Goal: Task Accomplishment & Management: Use online tool/utility

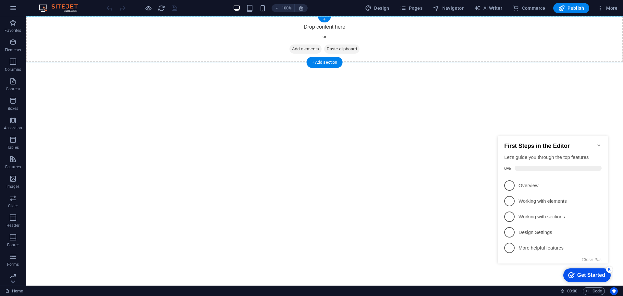
click at [322, 19] on div "+" at bounding box center [324, 20] width 13 height 6
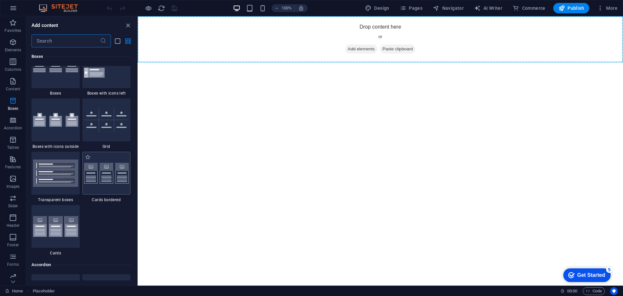
scroll to position [1893, 0]
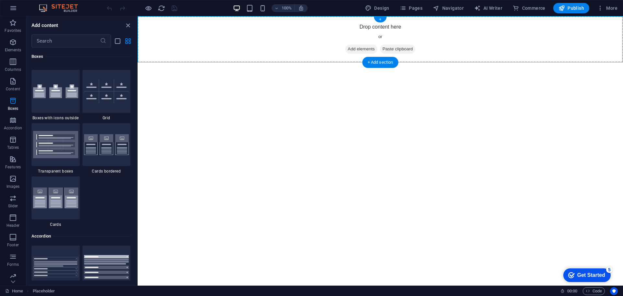
click at [351, 49] on span "Add elements" at bounding box center [361, 48] width 32 height 9
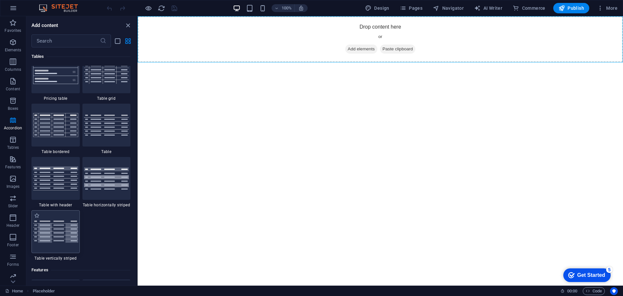
scroll to position [2326, 0]
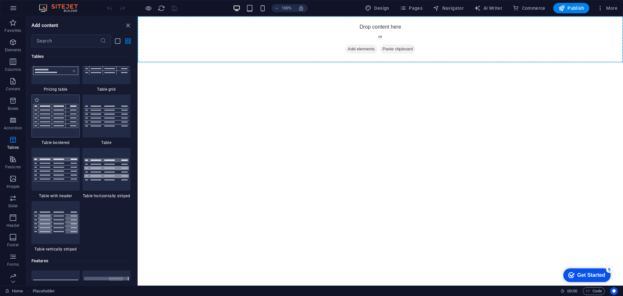
click at [60, 122] on img at bounding box center [55, 116] width 45 height 24
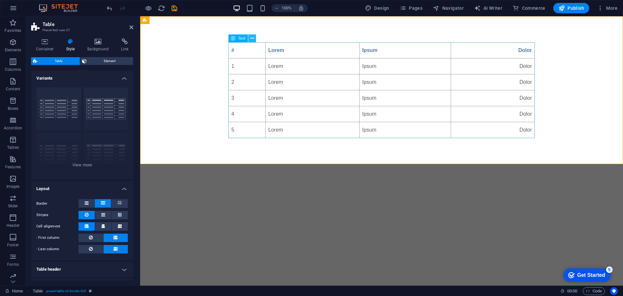
click at [252, 38] on icon at bounding box center [253, 38] width 4 height 7
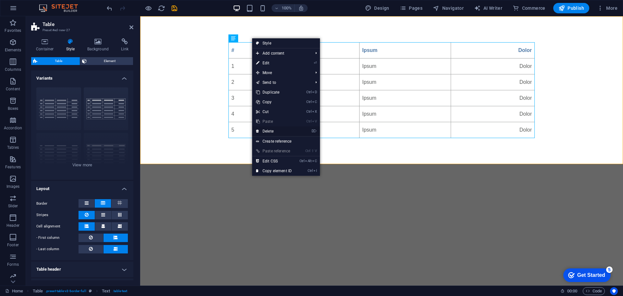
click at [271, 129] on link "⌦ Delete" at bounding box center [274, 131] width 44 height 10
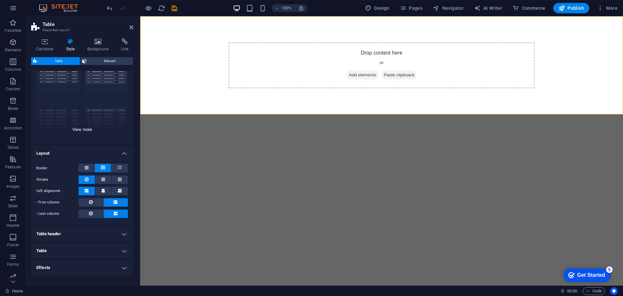
scroll to position [56, 0]
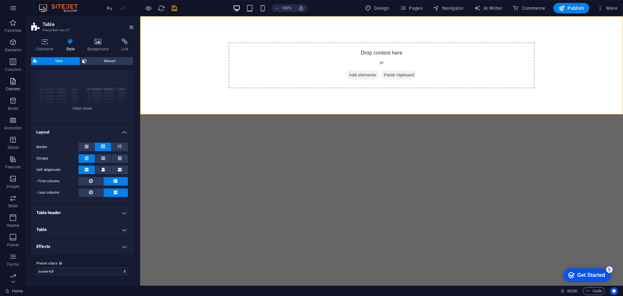
click at [13, 85] on span "Content" at bounding box center [13, 85] width 26 height 16
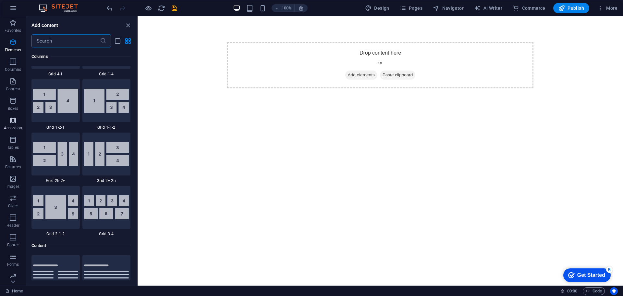
click at [15, 120] on icon "button" at bounding box center [13, 120] width 8 height 8
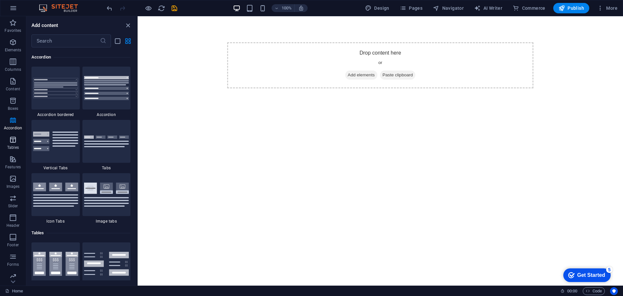
click at [13, 137] on icon "button" at bounding box center [13, 140] width 8 height 8
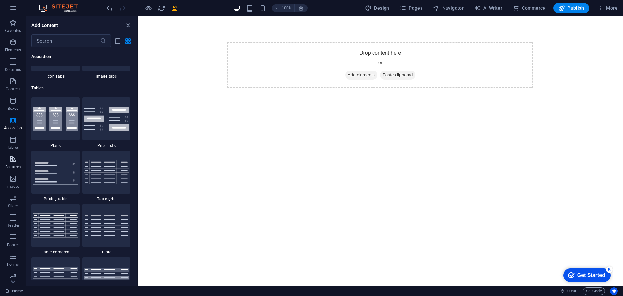
click at [13, 162] on icon "button" at bounding box center [13, 159] width 8 height 8
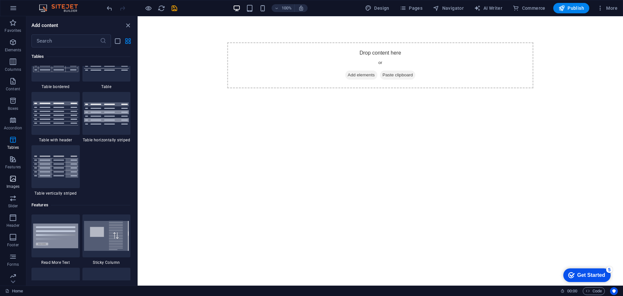
drag, startPoint x: 12, startPoint y: 181, endPoint x: 12, endPoint y: 191, distance: 10.1
click at [12, 183] on span "Images" at bounding box center [13, 183] width 26 height 16
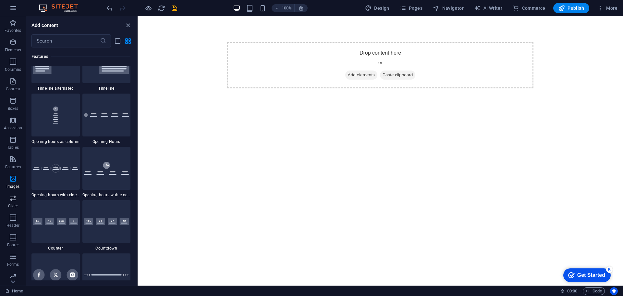
drag, startPoint x: 13, startPoint y: 200, endPoint x: 14, endPoint y: 204, distance: 4.3
click at [13, 201] on icon "button" at bounding box center [13, 198] width 8 height 8
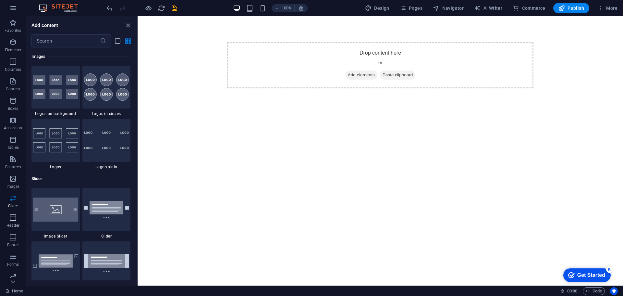
scroll to position [3680, 0]
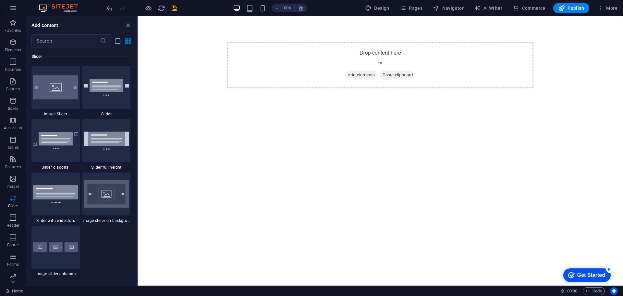
click at [13, 218] on icon "button" at bounding box center [13, 218] width 8 height 8
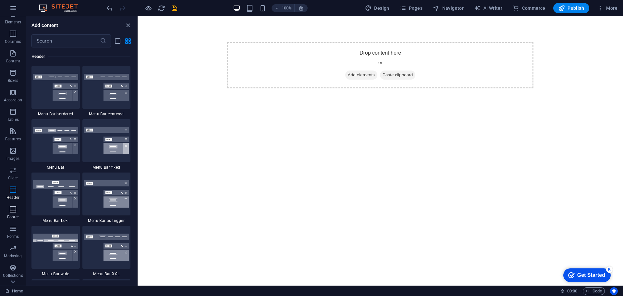
scroll to position [43, 0]
drag, startPoint x: 7, startPoint y: 196, endPoint x: 6, endPoint y: 201, distance: 4.3
click at [7, 197] on span "Footer" at bounding box center [13, 199] width 26 height 16
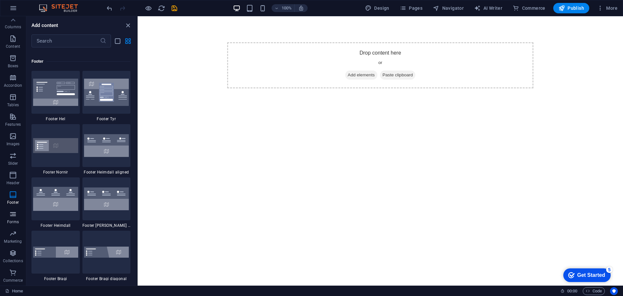
scroll to position [4298, 0]
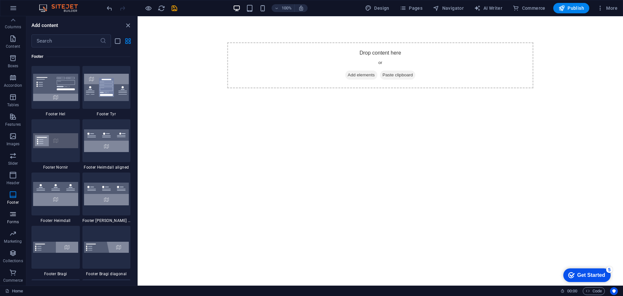
click at [8, 218] on span "Forms" at bounding box center [13, 218] width 26 height 16
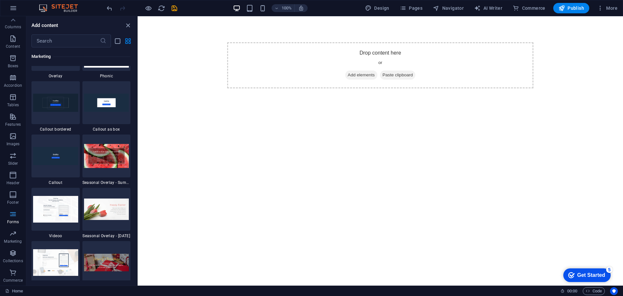
scroll to position [5389, 0]
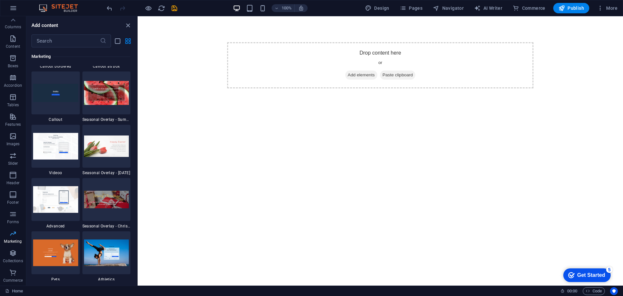
click at [10, 239] on p "Marketing" at bounding box center [13, 241] width 18 height 5
click at [10, 252] on icon "button" at bounding box center [13, 253] width 8 height 8
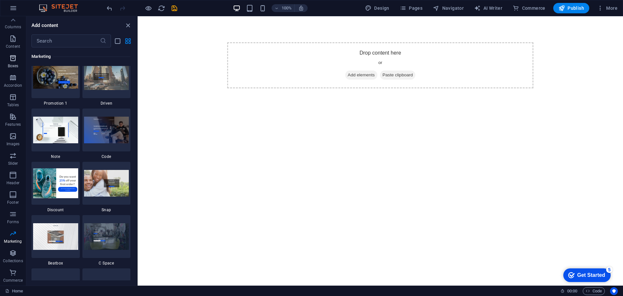
scroll to position [0, 0]
click at [13, 85] on span "Content" at bounding box center [13, 85] width 26 height 16
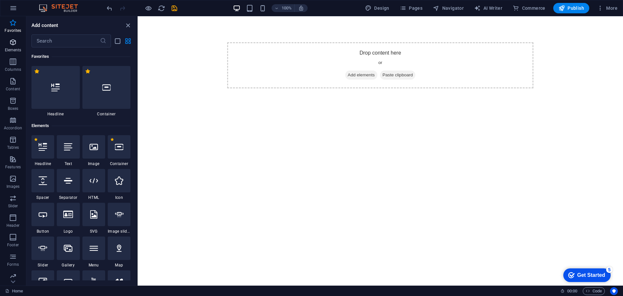
click at [14, 49] on p "Elements" at bounding box center [13, 49] width 17 height 5
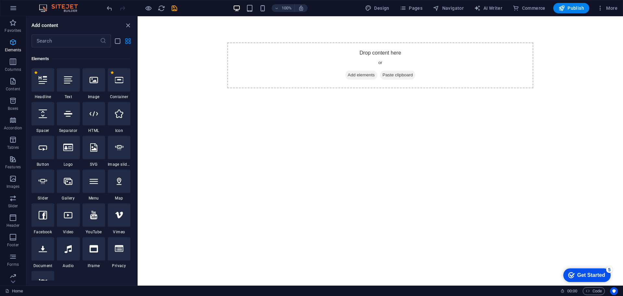
scroll to position [69, 0]
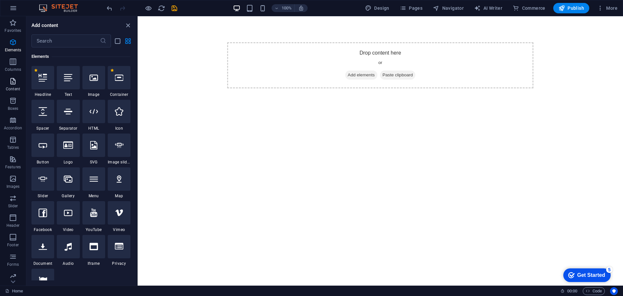
click at [15, 84] on icon "button" at bounding box center [13, 81] width 8 height 8
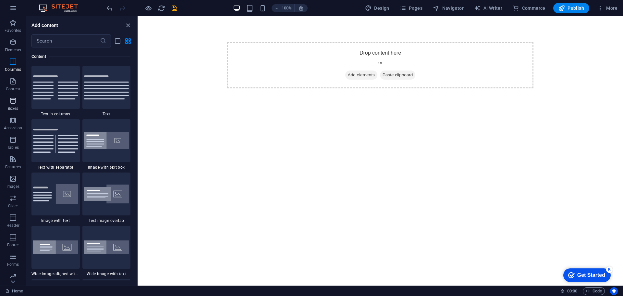
click at [11, 100] on icon "button" at bounding box center [13, 101] width 8 height 8
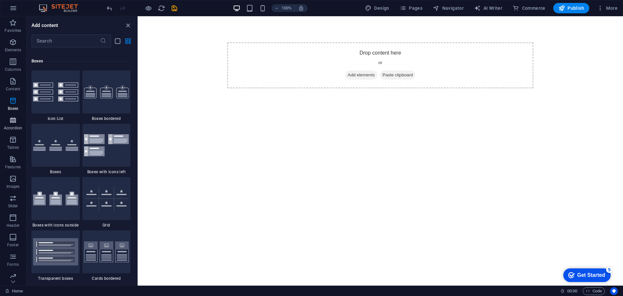
scroll to position [1791, 0]
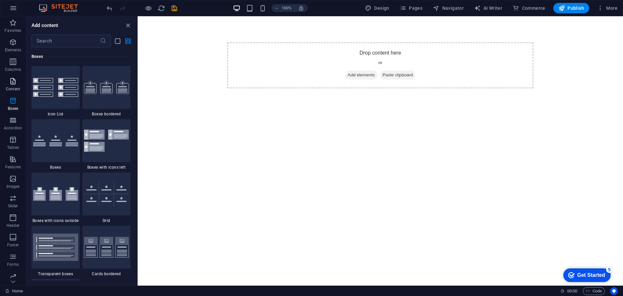
click at [14, 79] on icon "button" at bounding box center [13, 81] width 8 height 8
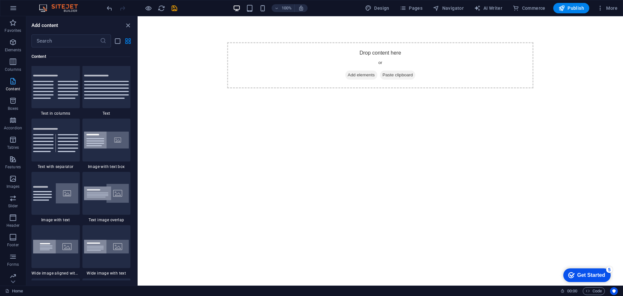
scroll to position [1136, 0]
click at [173, 8] on icon "save" at bounding box center [174, 8] width 7 height 7
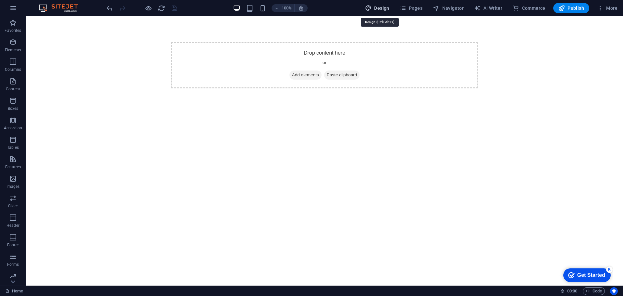
click at [378, 10] on span "Design" at bounding box center [377, 8] width 24 height 6
select select "px"
select select "400"
select select "px"
select select "rem"
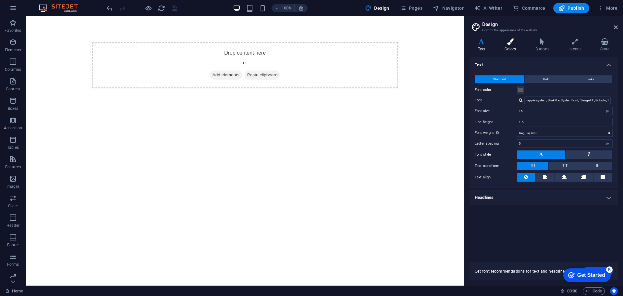
click at [514, 43] on icon at bounding box center [510, 41] width 28 height 6
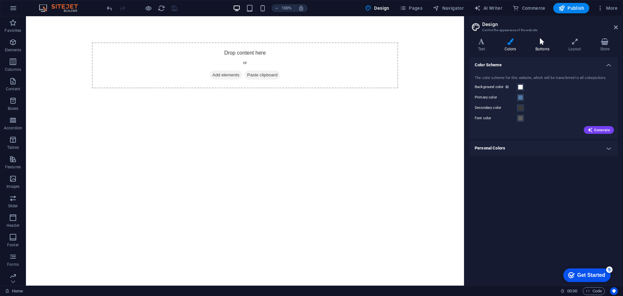
click at [544, 41] on icon at bounding box center [542, 41] width 31 height 6
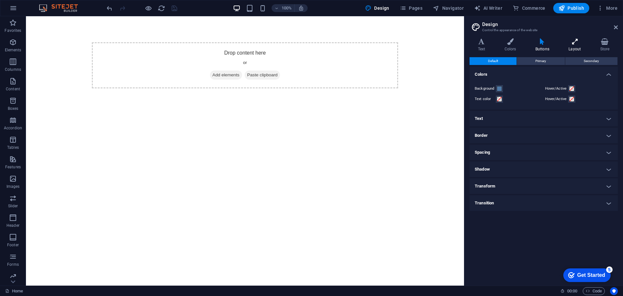
click at [574, 40] on icon at bounding box center [575, 41] width 29 height 6
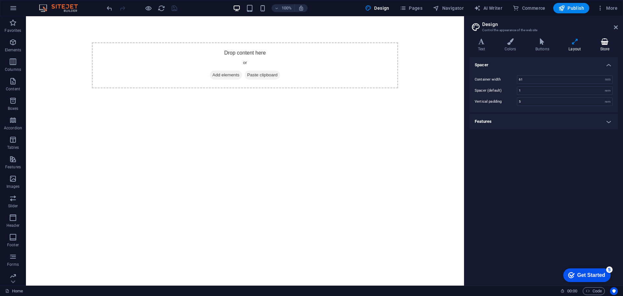
click at [608, 42] on icon at bounding box center [605, 41] width 26 height 6
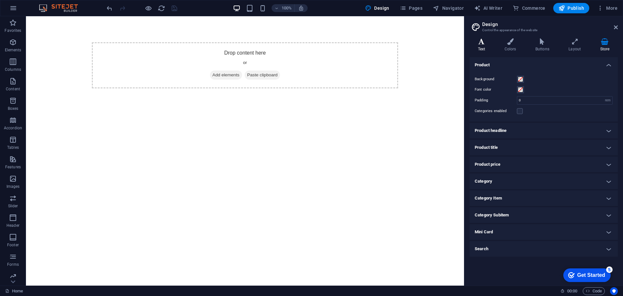
click at [479, 41] on icon at bounding box center [482, 41] width 24 height 6
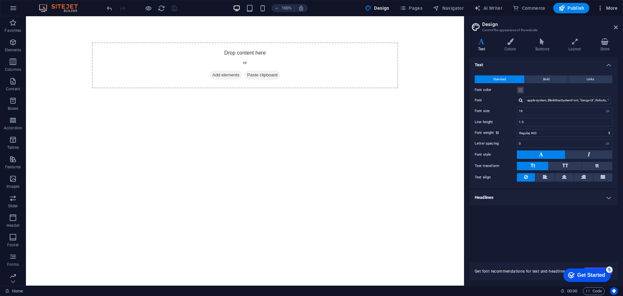
click at [616, 7] on span "More" at bounding box center [607, 8] width 20 height 6
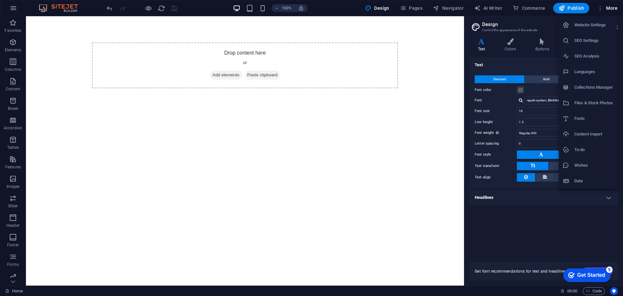
click at [586, 24] on h6 "Website Settings" at bounding box center [594, 25] width 39 height 8
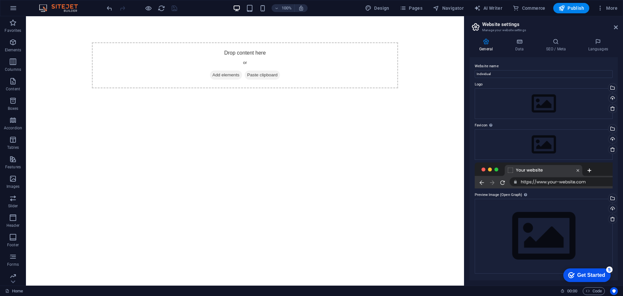
click at [158, 114] on html "Skip to main content Drop content here or Add elements Paste clipboard" at bounding box center [245, 65] width 438 height 98
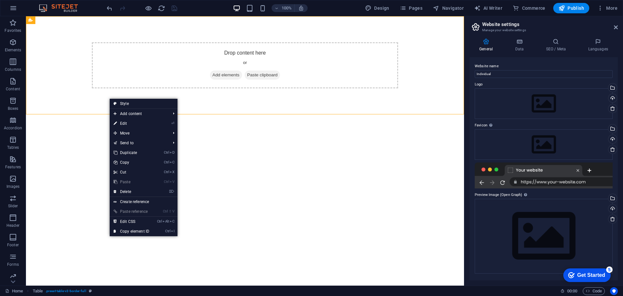
click at [71, 114] on html "Skip to main content Drop content here or Add elements Paste clipboard" at bounding box center [245, 65] width 438 height 98
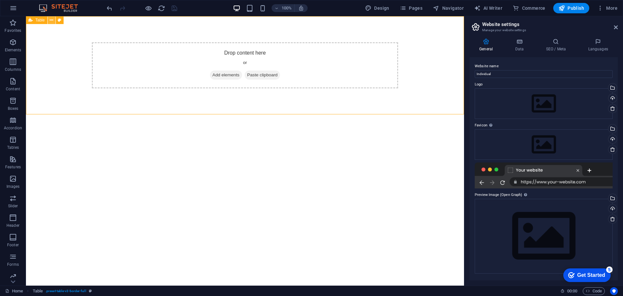
click at [48, 21] on button at bounding box center [52, 20] width 8 height 8
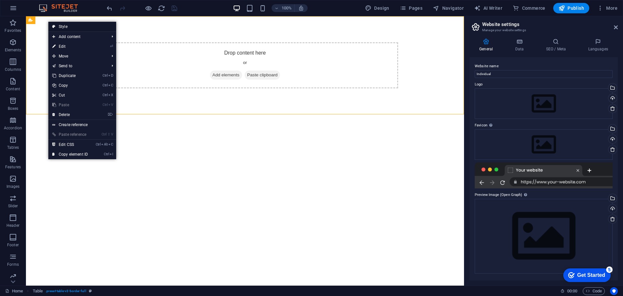
click at [62, 26] on link "Style" at bounding box center [82, 27] width 68 height 10
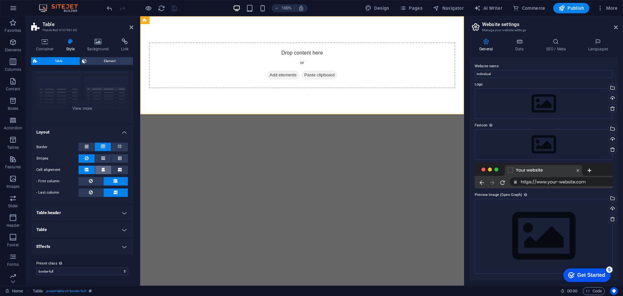
scroll to position [0, 0]
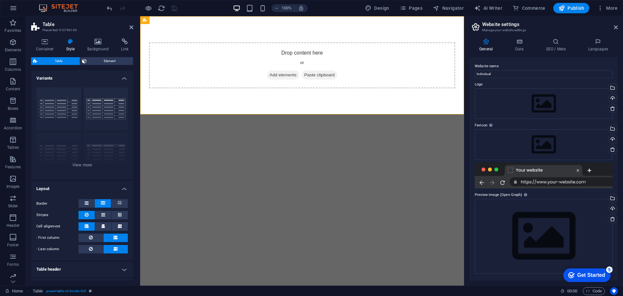
click at [127, 28] on header "Table Preset #ed-910796169" at bounding box center [82, 24] width 102 height 17
click at [129, 28] on header "Table Preset #ed-910796169" at bounding box center [82, 24] width 102 height 17
click at [131, 28] on icon at bounding box center [132, 27] width 4 height 5
